Goal: Check status: Check status

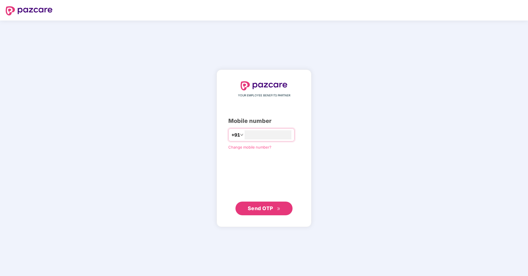
type input "**********"
click at [272, 212] on span "Send OTP" at bounding box center [264, 208] width 33 height 8
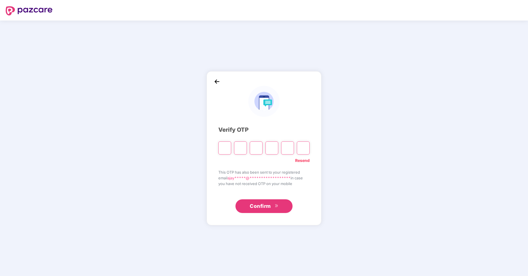
type input "*"
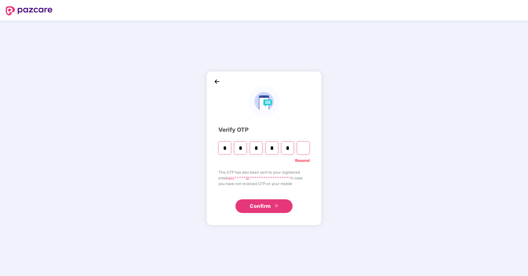
type input "*"
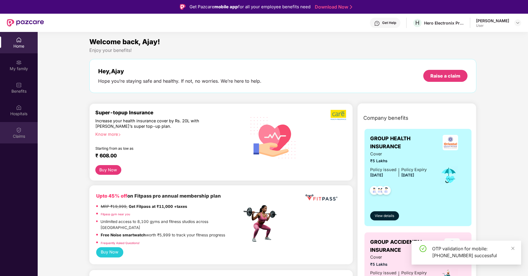
click at [19, 133] on div "Claims" at bounding box center [19, 132] width 38 height 21
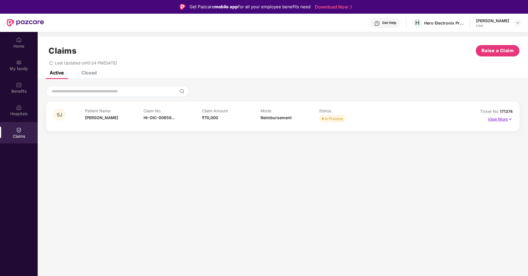
click at [498, 121] on p "View More" at bounding box center [500, 119] width 25 height 8
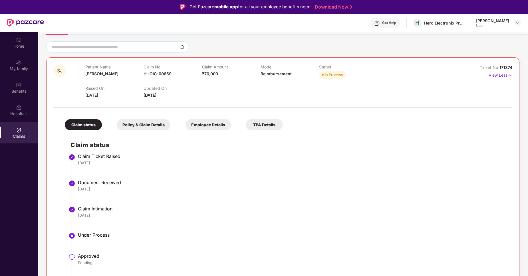
scroll to position [32, 0]
